Goal: Task Accomplishment & Management: Use online tool/utility

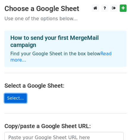
click at [15, 94] on link "Select..." at bounding box center [15, 98] width 22 height 9
click at [14, 94] on link "Select..." at bounding box center [15, 98] width 22 height 9
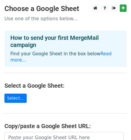
scroll to position [3, 0]
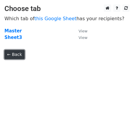
click at [16, 55] on link "← Back" at bounding box center [14, 54] width 20 height 9
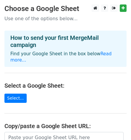
scroll to position [7, 0]
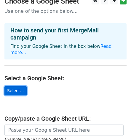
click at [12, 86] on link "Select..." at bounding box center [15, 90] width 22 height 9
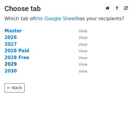
click at [12, 66] on strong "2029" at bounding box center [10, 63] width 12 height 5
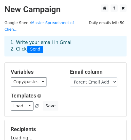
click at [11, 69] on h5 "Variables" at bounding box center [36, 72] width 50 height 7
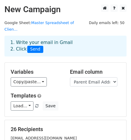
click at [51, 69] on h5 "Variables" at bounding box center [36, 72] width 50 height 7
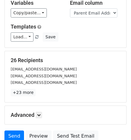
scroll to position [79, 0]
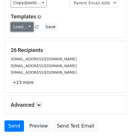
click at [26, 22] on link "Load..." at bounding box center [22, 26] width 23 height 9
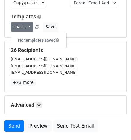
click at [89, 69] on div "tbuehler7@gmail.com" at bounding box center [65, 72] width 119 height 7
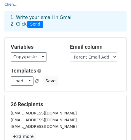
scroll to position [20, 0]
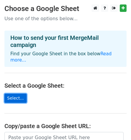
click at [15, 94] on link "Select..." at bounding box center [15, 98] width 22 height 9
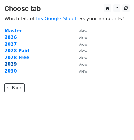
click at [11, 64] on strong "2029" at bounding box center [10, 63] width 12 height 5
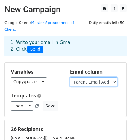
click at [115, 77] on select "Last Name First Name Parent Email Address Paid Client? IRJ Handle 2022 FName 22…" at bounding box center [94, 81] width 48 height 9
click at [70, 77] on select "Last Name First Name Parent Email Address Paid Client? IRJ Handle 2022 FName 22…" at bounding box center [94, 81] width 48 height 9
click at [115, 77] on select "Last Name First Name Parent Email Address Paid Client? IRJ Handle 2022 FName 22…" at bounding box center [94, 81] width 48 height 9
click at [70, 77] on select "Last Name First Name Parent Email Address Paid Client? IRJ Handle 2022 FName 22…" at bounding box center [94, 81] width 48 height 9
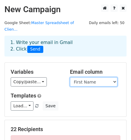
click at [114, 77] on select "Last Name First Name Parent Email Address Paid Client? IRJ Handle 2022 FName 22…" at bounding box center [94, 81] width 48 height 9
select select "Parent Email Address"
click at [70, 77] on select "Last Name First Name Parent Email Address Paid Client? IRJ Handle 2022 FName 22…" at bounding box center [94, 81] width 48 height 9
